Goal: Task Accomplishment & Management: Use online tool/utility

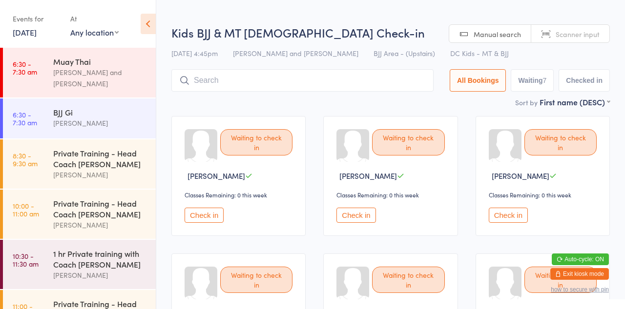
scroll to position [295, 0]
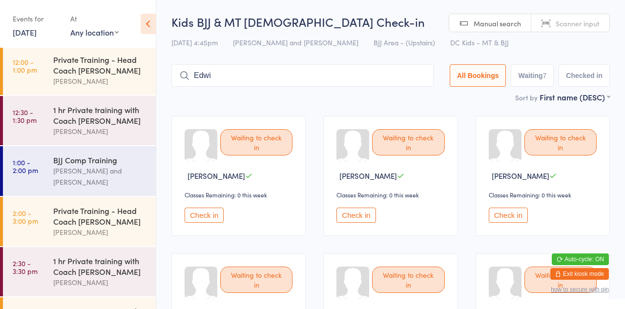
type input "[PERSON_NAME]"
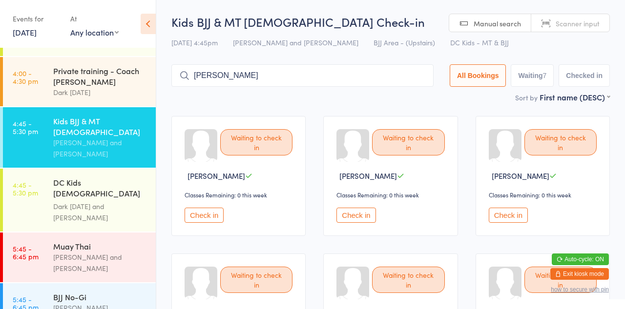
scroll to position [734, 0]
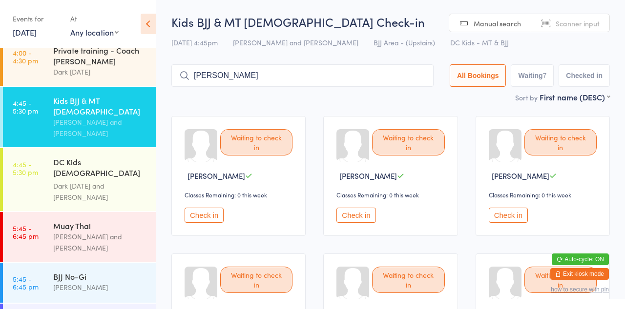
click at [27, 150] on link "4:45 - 5:30 pm DC Kids [DEMOGRAPHIC_DATA] Term 3 Week Dark [DATE] and [PERSON_N…" at bounding box center [79, 179] width 153 height 63
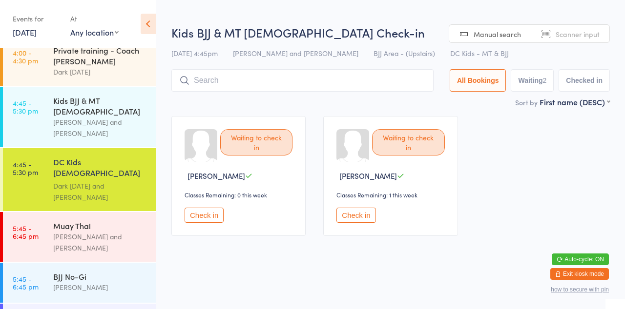
click at [38, 154] on link "4:45 - 5:30 pm DC Kids [DEMOGRAPHIC_DATA] Term 3 Week Dark [DATE] and [PERSON_N…" at bounding box center [79, 179] width 153 height 63
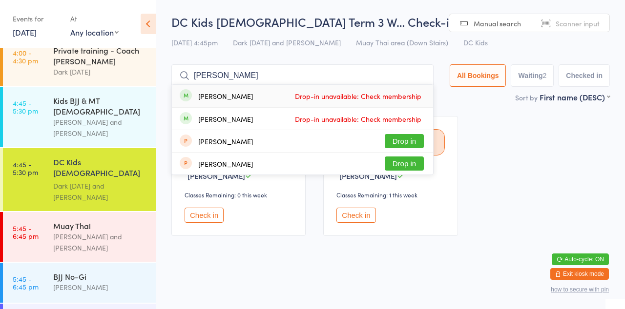
type input "[PERSON_NAME]"
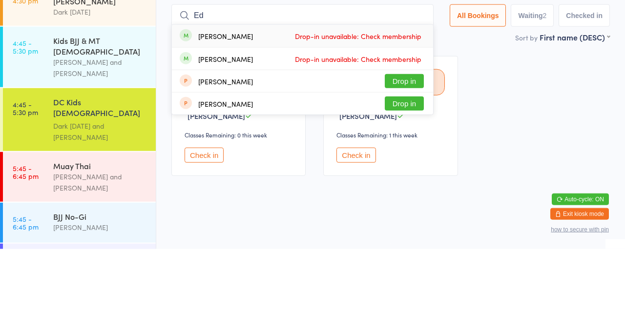
type input "E"
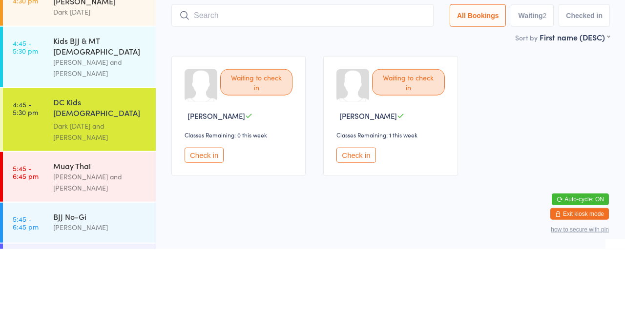
type input "O"
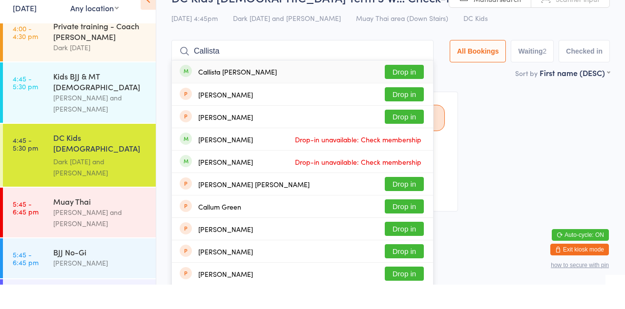
type input "Callista"
click at [411, 97] on button "Drop in" at bounding box center [404, 96] width 39 height 14
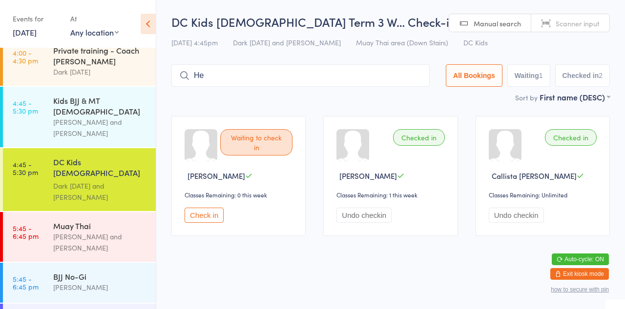
type input "H"
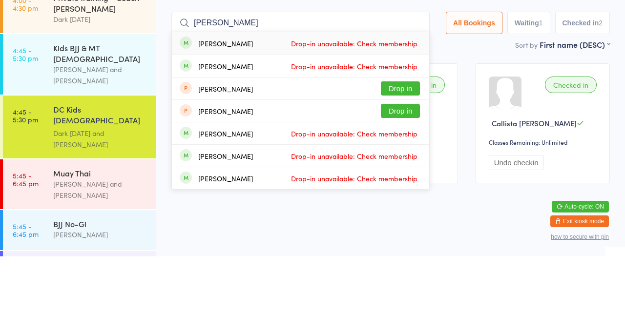
click at [337, 79] on input "[PERSON_NAME]" at bounding box center [300, 75] width 258 height 22
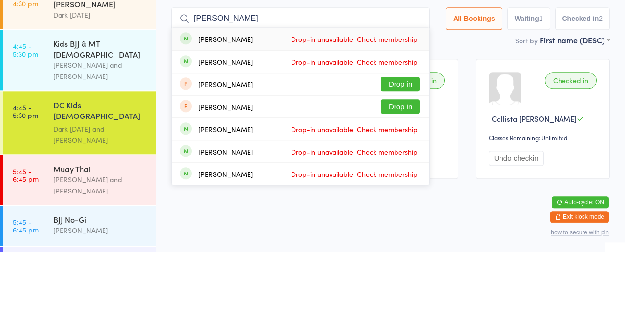
click at [222, 77] on input "[PERSON_NAME]" at bounding box center [300, 75] width 258 height 22
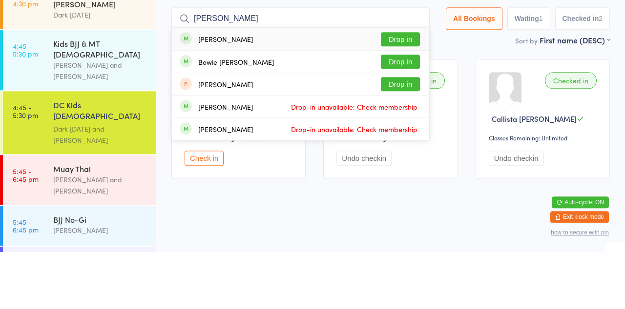
type input "[PERSON_NAME]"
click at [410, 101] on button "Drop in" at bounding box center [400, 96] width 39 height 14
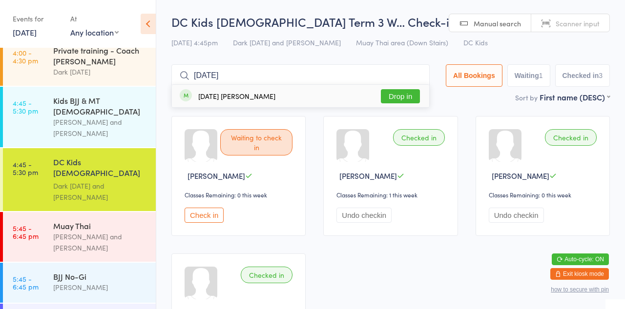
type input "[DATE]"
click at [415, 100] on button "Drop in" at bounding box center [400, 96] width 39 height 14
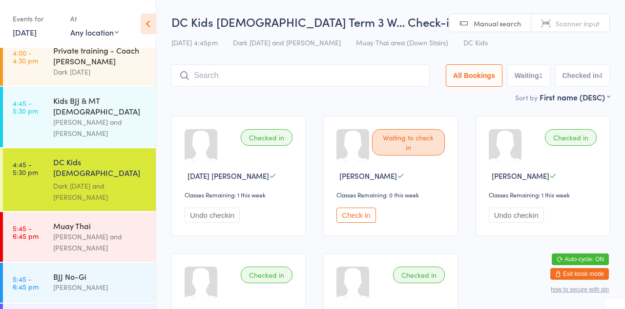
click at [330, 75] on input "search" at bounding box center [300, 75] width 258 height 22
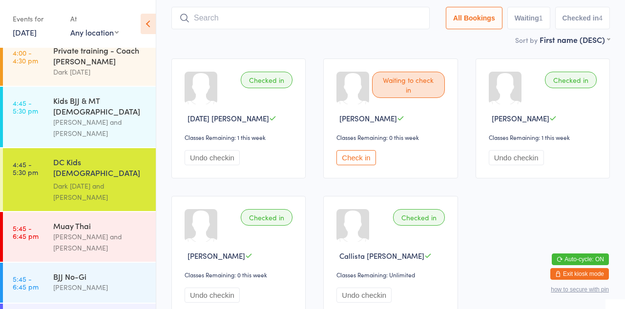
scroll to position [64, 0]
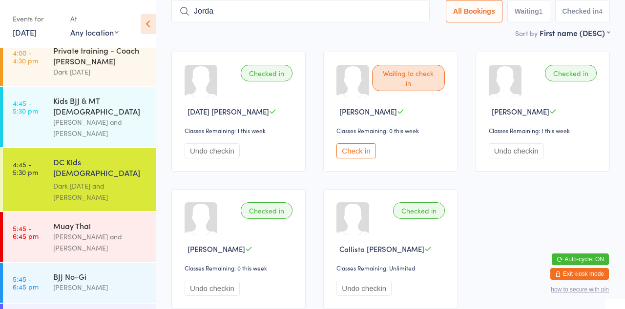
type input "Jorda"
click at [363, 153] on button "Check in" at bounding box center [355, 150] width 39 height 15
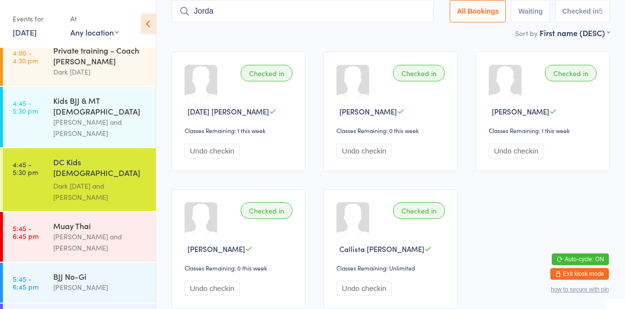
click at [120, 231] on div "[PERSON_NAME] and [PERSON_NAME]" at bounding box center [100, 242] width 94 height 22
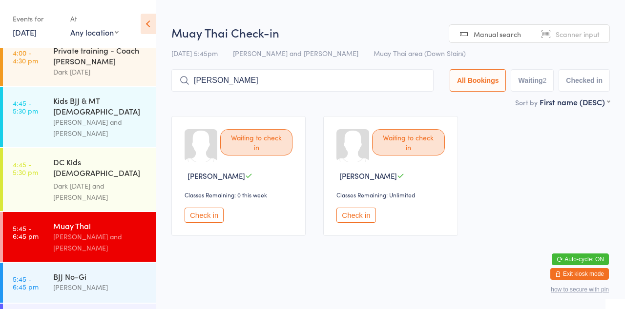
type input "[PERSON_NAME]"
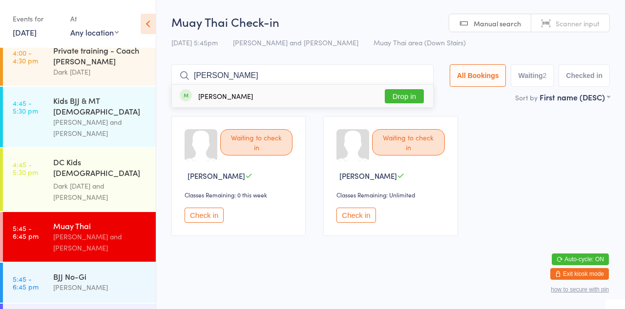
click at [413, 100] on button "Drop in" at bounding box center [404, 96] width 39 height 14
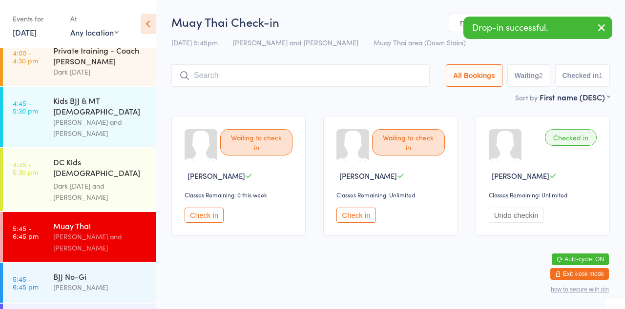
click at [447, 111] on div "Waiting to check in [PERSON_NAME] Classes Remaining: 0 this week Check in Waiti…" at bounding box center [391, 176] width 456 height 138
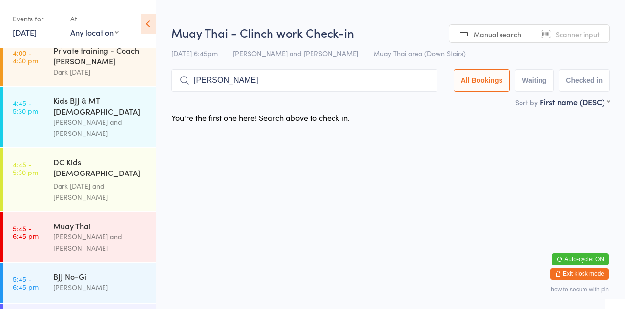
type input "[PERSON_NAME]"
click at [414, 99] on button "Drop in" at bounding box center [408, 101] width 39 height 14
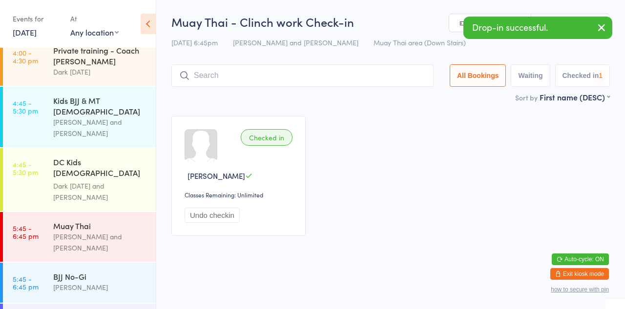
click at [436, 123] on div "Checked in [PERSON_NAME] Classes Remaining: Unlimited Undo checkin" at bounding box center [391, 176] width 456 height 138
click at [97, 231] on div "[PERSON_NAME] and [PERSON_NAME]" at bounding box center [100, 242] width 94 height 22
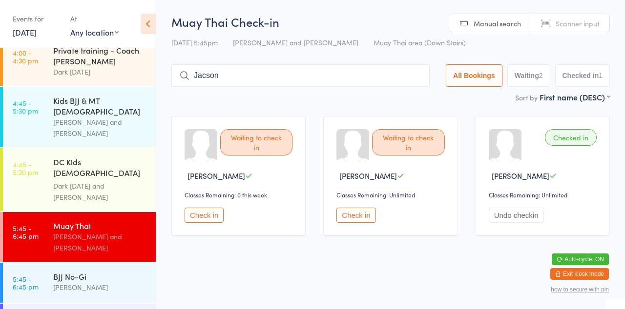
type input "Jacson"
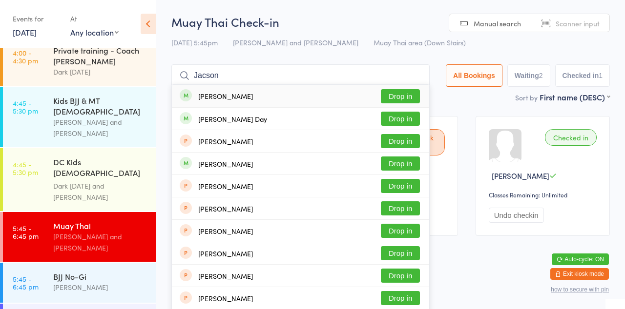
click at [399, 99] on button "Drop in" at bounding box center [400, 96] width 39 height 14
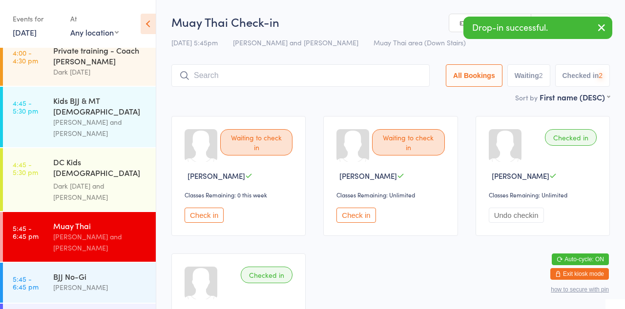
click at [223, 105] on main "Muay Thai Check-in [DATE] 5:45pm [PERSON_NAME] and [PERSON_NAME] Muay Thai area…" at bounding box center [390, 198] width 438 height 369
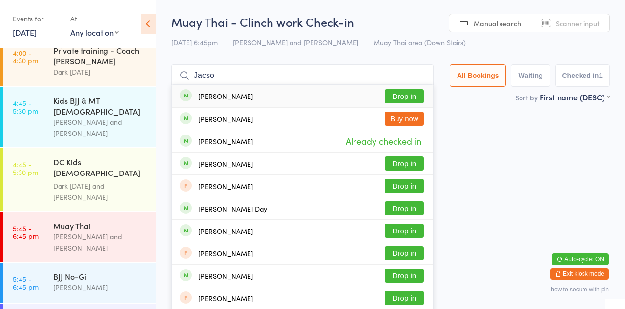
type input "Jacson"
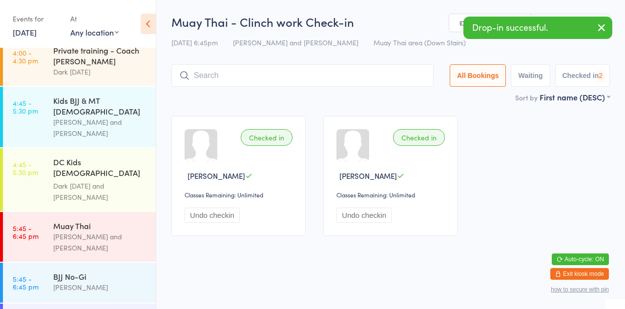
click at [489, 157] on div "Checked in [PERSON_NAME] Classes Remaining: Unlimited Undo checkin Checked in […" at bounding box center [391, 176] width 456 height 138
click at [215, 219] on button "Undo checkin" at bounding box center [211, 215] width 55 height 15
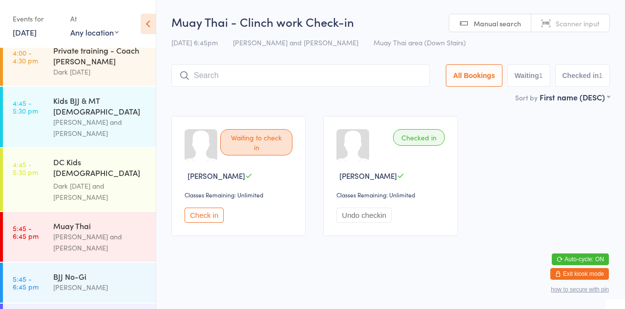
click at [302, 86] on input "search" at bounding box center [300, 75] width 258 height 22
type input "Jacson"
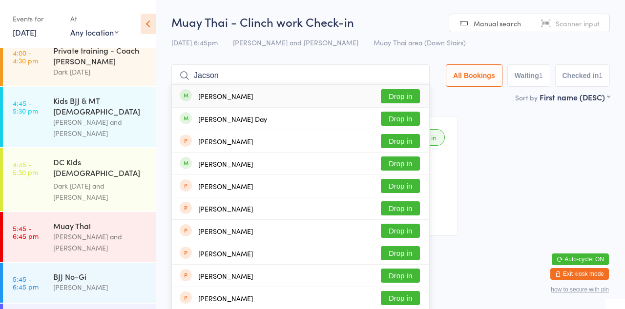
click at [398, 99] on button "Drop in" at bounding box center [400, 96] width 39 height 14
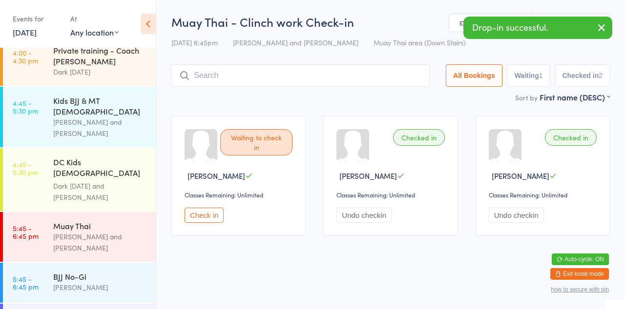
click at [325, 102] on div "Sort by First name (DESC) First name (ASC) First name (DESC) Last name (ASC) La…" at bounding box center [390, 97] width 438 height 11
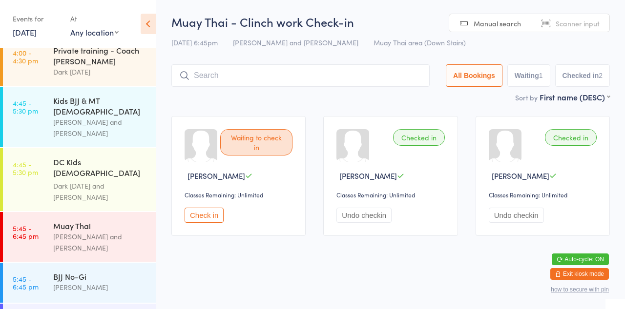
click at [102, 231] on div "[PERSON_NAME] and [PERSON_NAME]" at bounding box center [100, 242] width 94 height 22
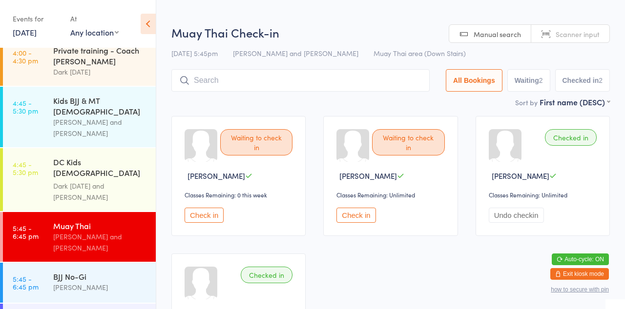
click at [323, 124] on div "Waiting to check in [PERSON_NAME] Classes Remaining: 0 this week Check in Waiti…" at bounding box center [391, 244] width 456 height 275
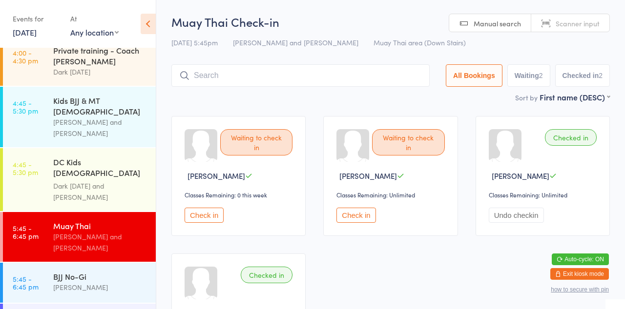
click at [348, 80] on input "search" at bounding box center [300, 75] width 258 height 22
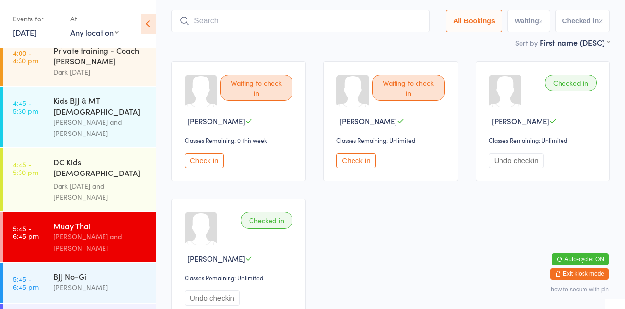
scroll to position [64, 0]
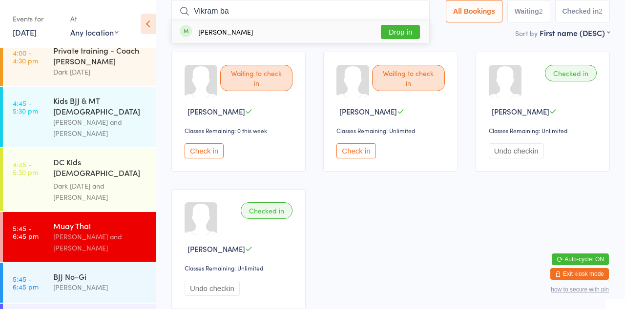
type input "Vikram ba"
click at [406, 32] on button "Drop in" at bounding box center [400, 32] width 39 height 14
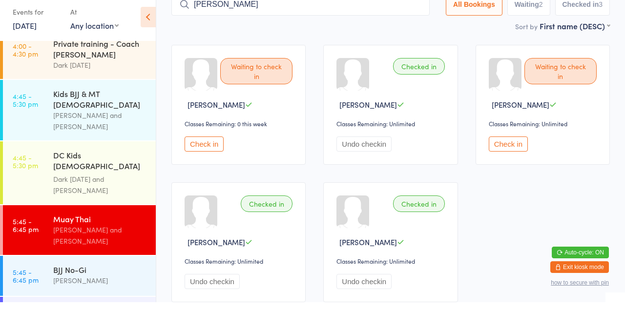
type input "[PERSON_NAME]"
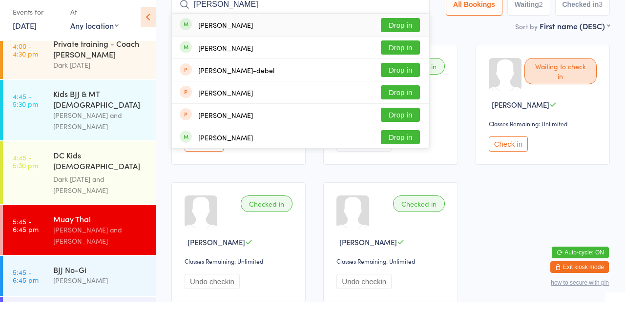
click at [409, 30] on button "Drop in" at bounding box center [400, 32] width 39 height 14
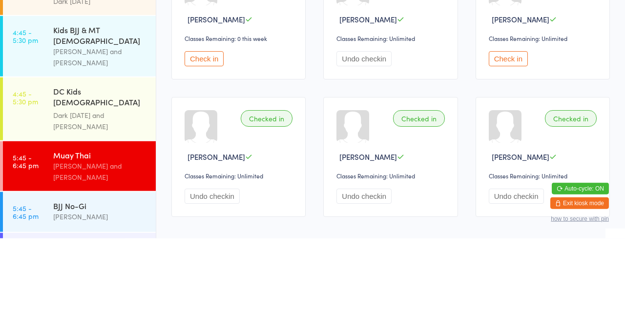
scroll to position [86, 0]
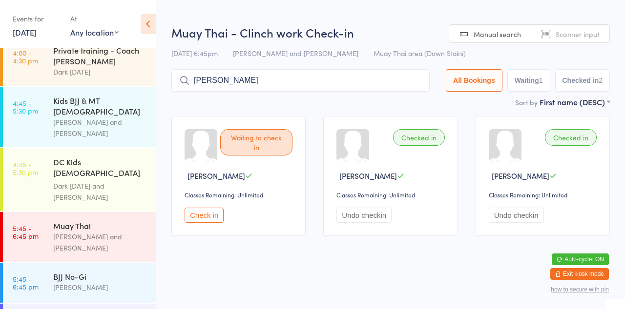
type input "[PERSON_NAME]"
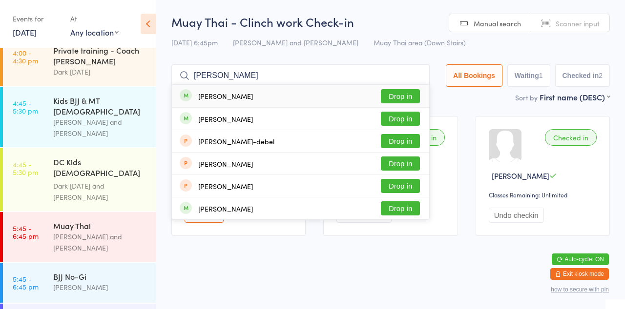
click at [410, 99] on button "Drop in" at bounding box center [400, 96] width 39 height 14
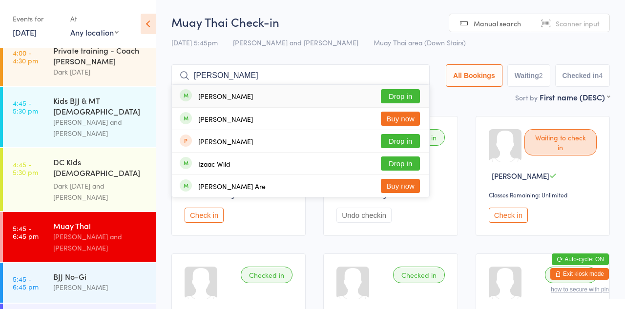
type input "[PERSON_NAME]"
click at [403, 100] on button "Drop in" at bounding box center [400, 96] width 39 height 14
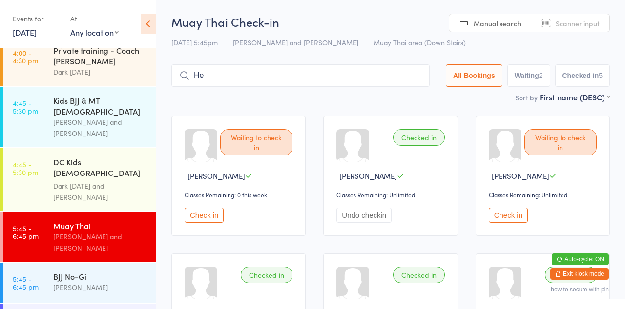
type input "H"
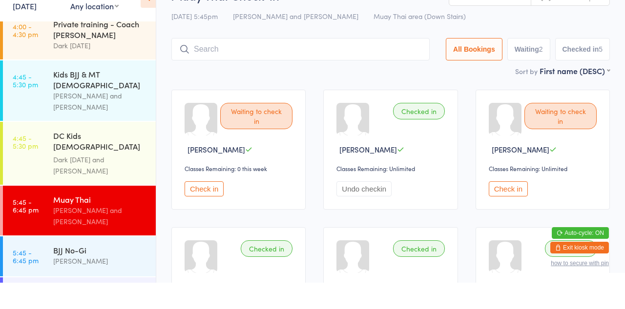
click at [107, 157] on div "DC Kids [DEMOGRAPHIC_DATA] Term 3 Week" at bounding box center [100, 169] width 94 height 24
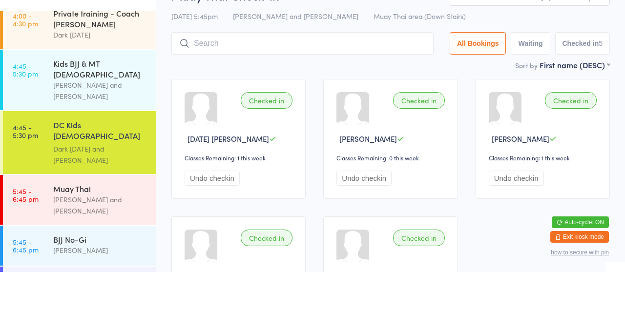
click at [95, 118] on div "Kids BJJ & MT [DEMOGRAPHIC_DATA] [PERSON_NAME] and [PERSON_NAME]" at bounding box center [104, 117] width 102 height 61
click at [93, 148] on div "DC Kids [DEMOGRAPHIC_DATA] Term 3 Week Dark [DATE] and [PERSON_NAME]" at bounding box center [104, 179] width 102 height 63
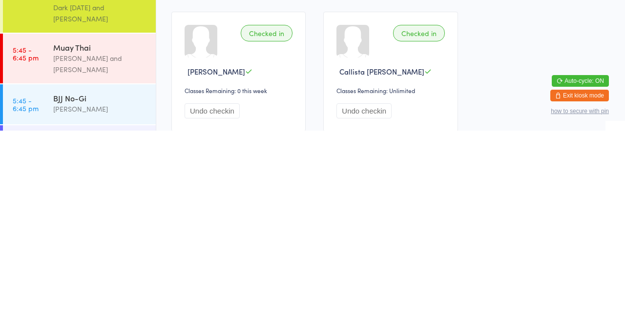
click at [270, 215] on div "Checked in" at bounding box center [267, 212] width 52 height 17
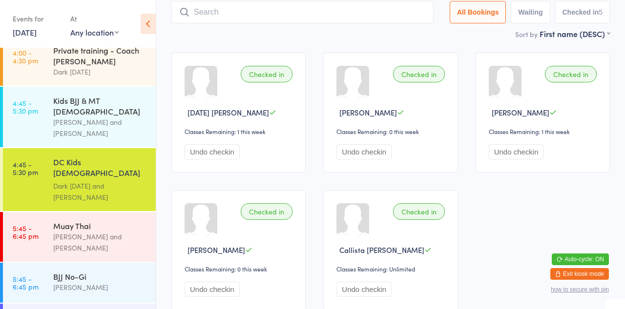
click at [213, 291] on button "Undo checkin" at bounding box center [211, 289] width 55 height 15
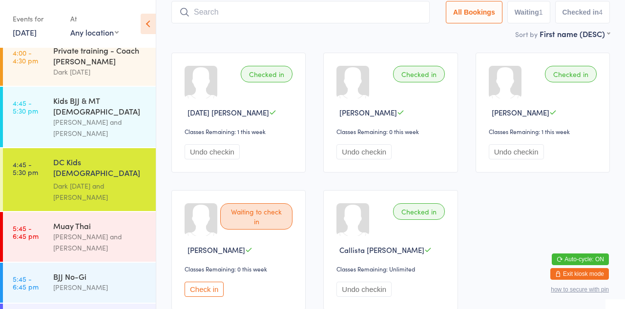
click at [206, 149] on button "Undo checkin" at bounding box center [211, 151] width 55 height 15
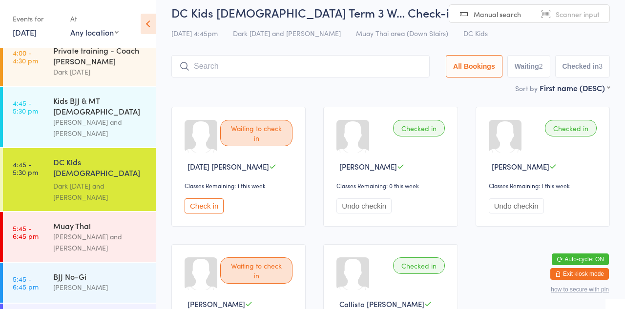
click at [259, 68] on input "search" at bounding box center [300, 66] width 258 height 22
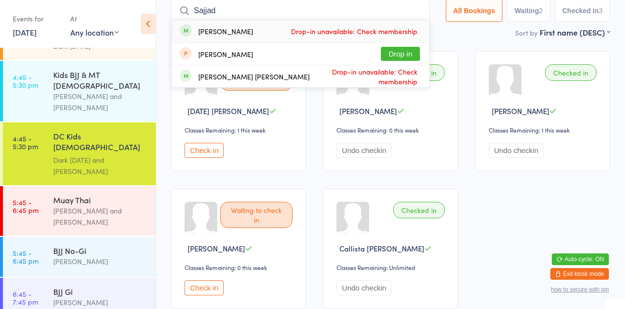
scroll to position [780, 0]
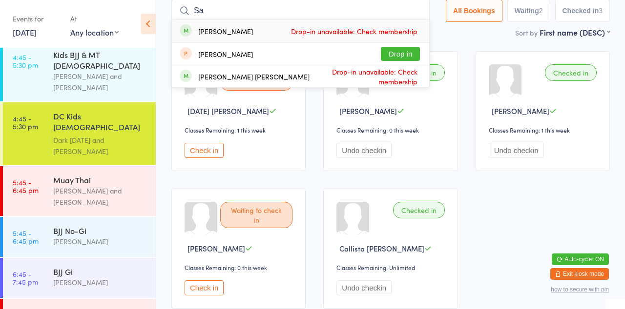
type input "S"
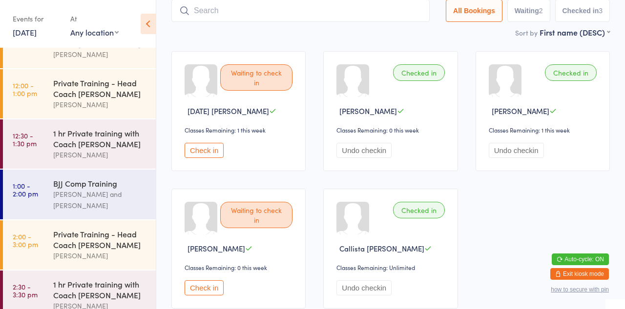
scroll to position [263, 0]
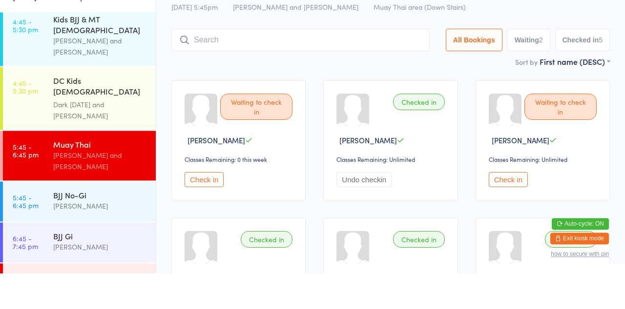
scroll to position [734, 0]
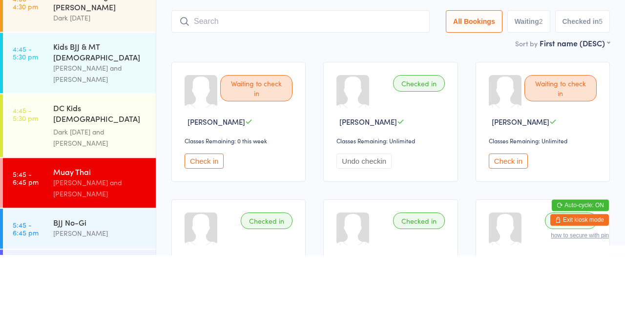
click at [42, 212] on link "5:45 - 6:45 pm Muay Thai [PERSON_NAME] and [PERSON_NAME]" at bounding box center [79, 237] width 153 height 50
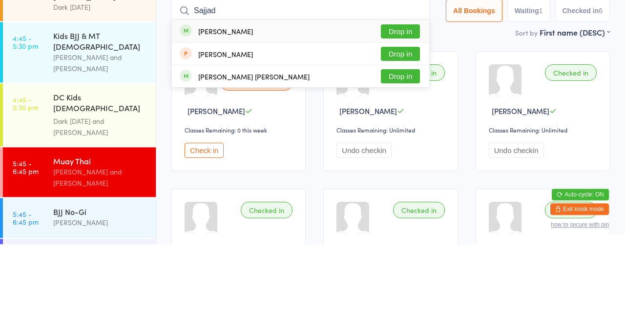
type input "Sajjad"
click at [412, 99] on button "Drop in" at bounding box center [400, 96] width 39 height 14
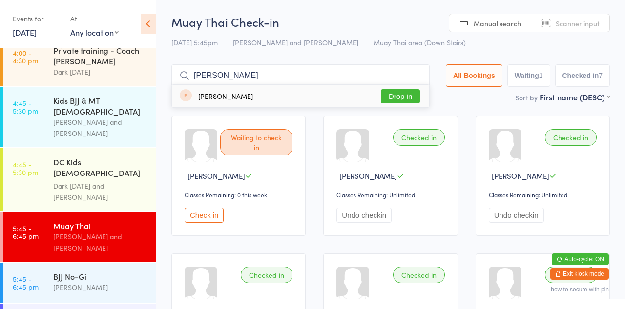
type input "[PERSON_NAME]"
click at [413, 98] on button "Drop in" at bounding box center [400, 96] width 39 height 14
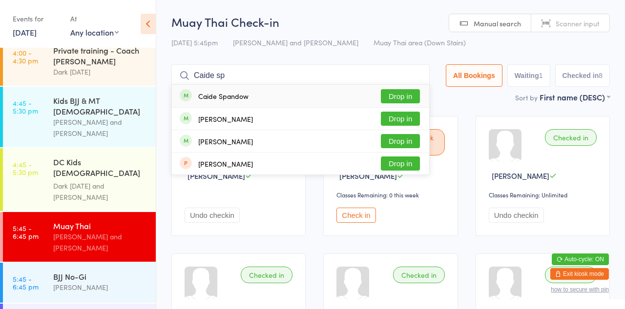
type input "Caide sp"
click at [403, 100] on button "Drop in" at bounding box center [400, 96] width 39 height 14
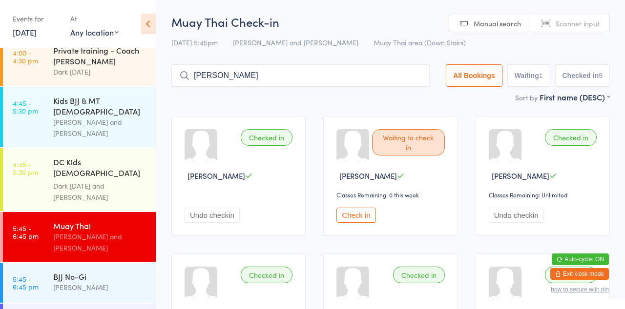
type input "[PERSON_NAME]"
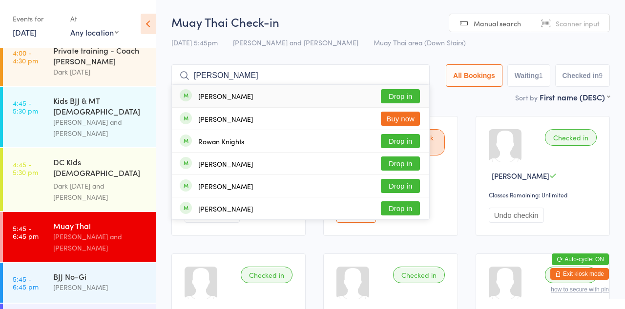
click at [411, 109] on div "[PERSON_NAME] now" at bounding box center [300, 119] width 257 height 22
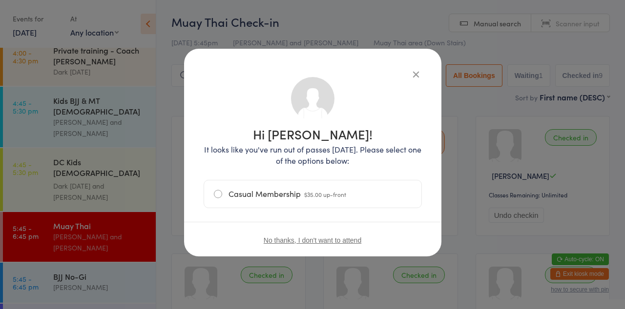
click at [419, 79] on icon "button" at bounding box center [415, 74] width 11 height 11
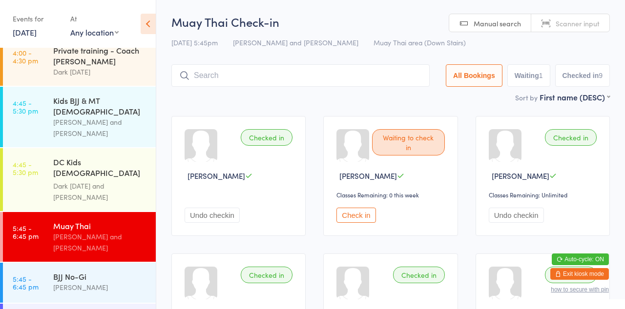
click at [327, 86] on input "search" at bounding box center [300, 75] width 258 height 22
click at [323, 80] on input "search" at bounding box center [300, 75] width 258 height 22
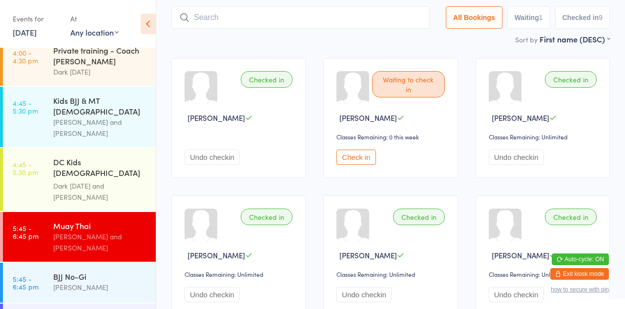
scroll to position [64, 0]
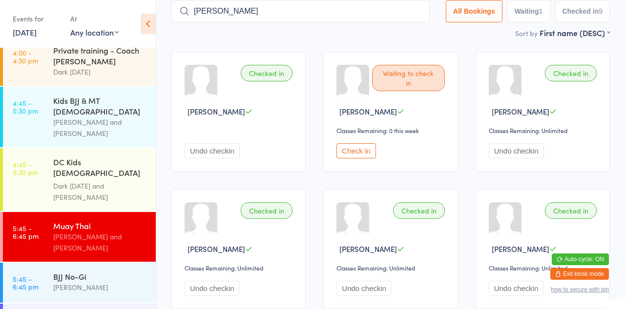
type input "[PERSON_NAME]"
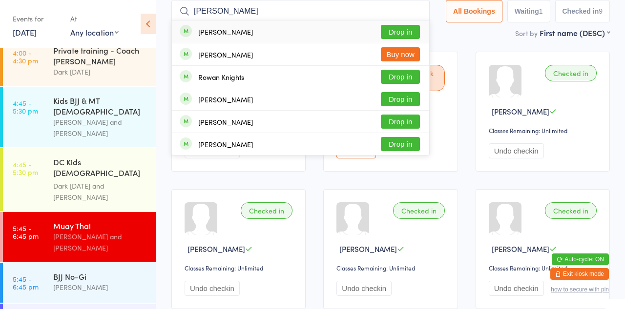
click at [408, 32] on button "Drop in" at bounding box center [400, 32] width 39 height 14
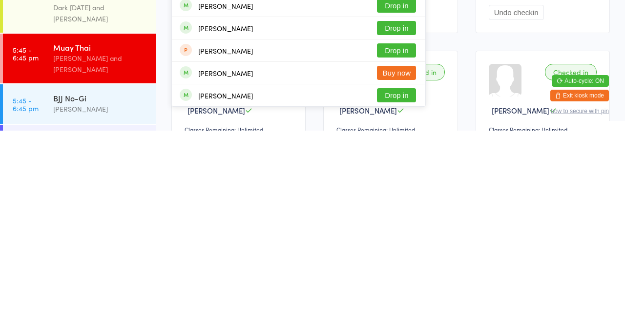
scroll to position [25, 0]
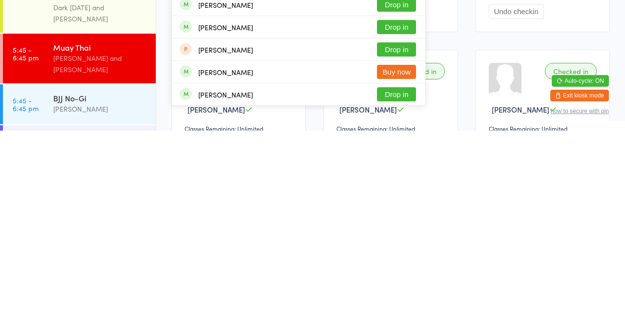
type input "[PERSON_NAME]"
click at [411, 273] on button "Drop in" at bounding box center [396, 273] width 39 height 14
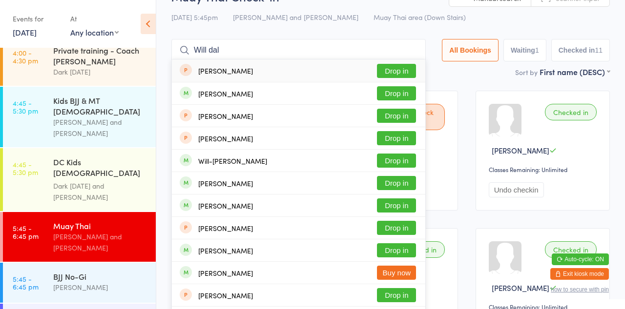
type input "Will dal"
click at [406, 159] on button "Drop in" at bounding box center [396, 161] width 39 height 14
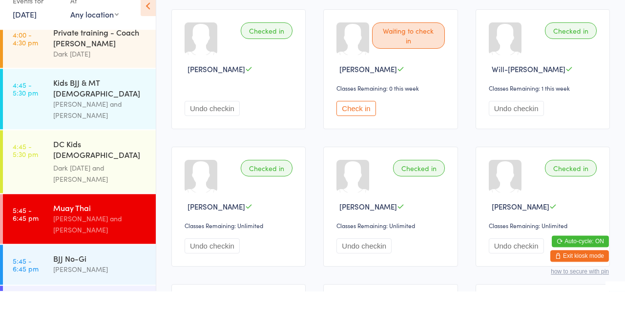
scroll to position [89, 0]
click at [368, 130] on button "Check in" at bounding box center [355, 126] width 39 height 15
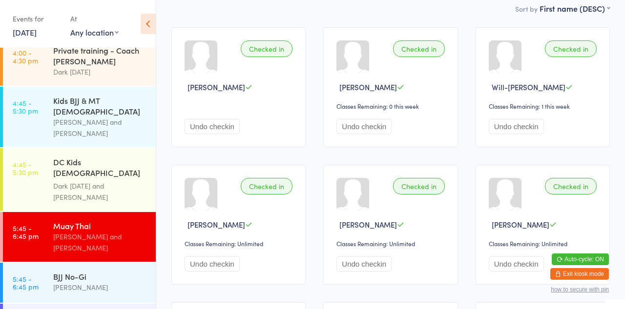
scroll to position [0, 0]
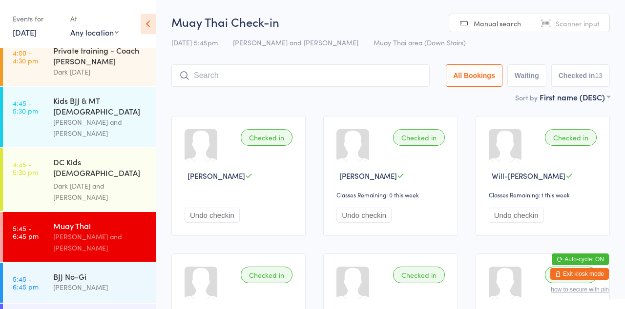
click at [299, 73] on input "search" at bounding box center [300, 75] width 258 height 22
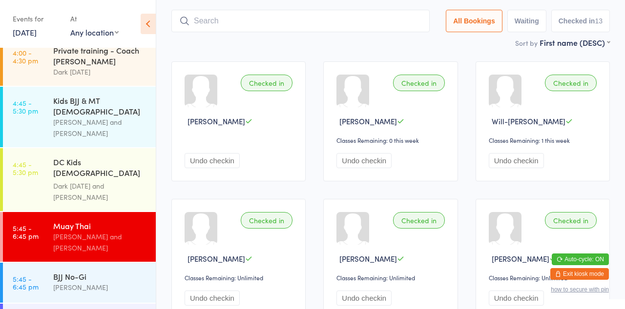
scroll to position [64, 0]
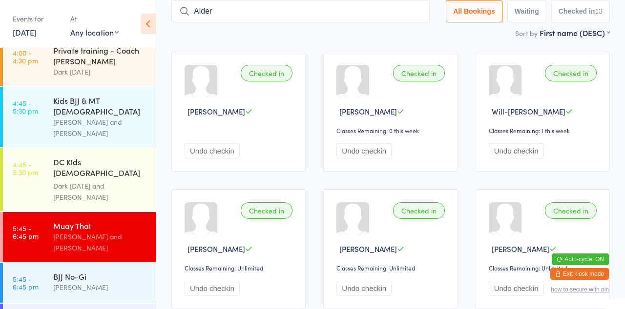
type input "Alder"
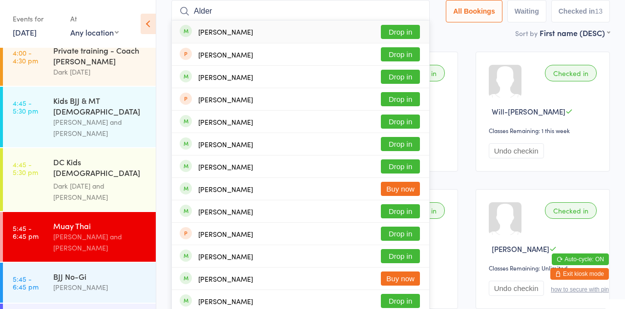
click at [409, 35] on button "Drop in" at bounding box center [400, 32] width 39 height 14
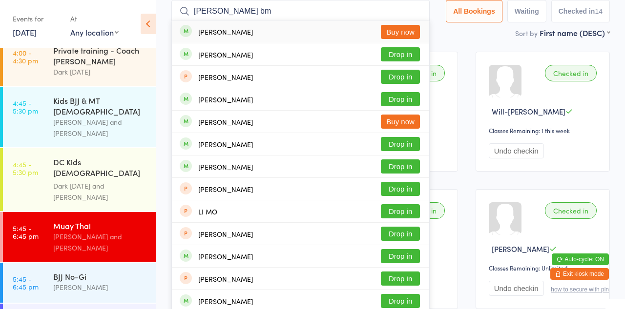
scroll to position [61, 0]
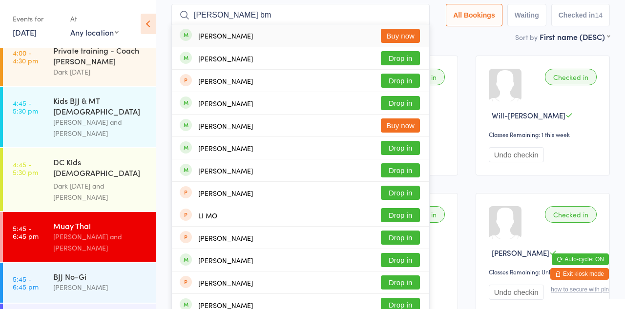
type input "[PERSON_NAME] bm"
click at [412, 160] on div "[PERSON_NAME] Drop in" at bounding box center [300, 171] width 257 height 22
